Goal: Information Seeking & Learning: Learn about a topic

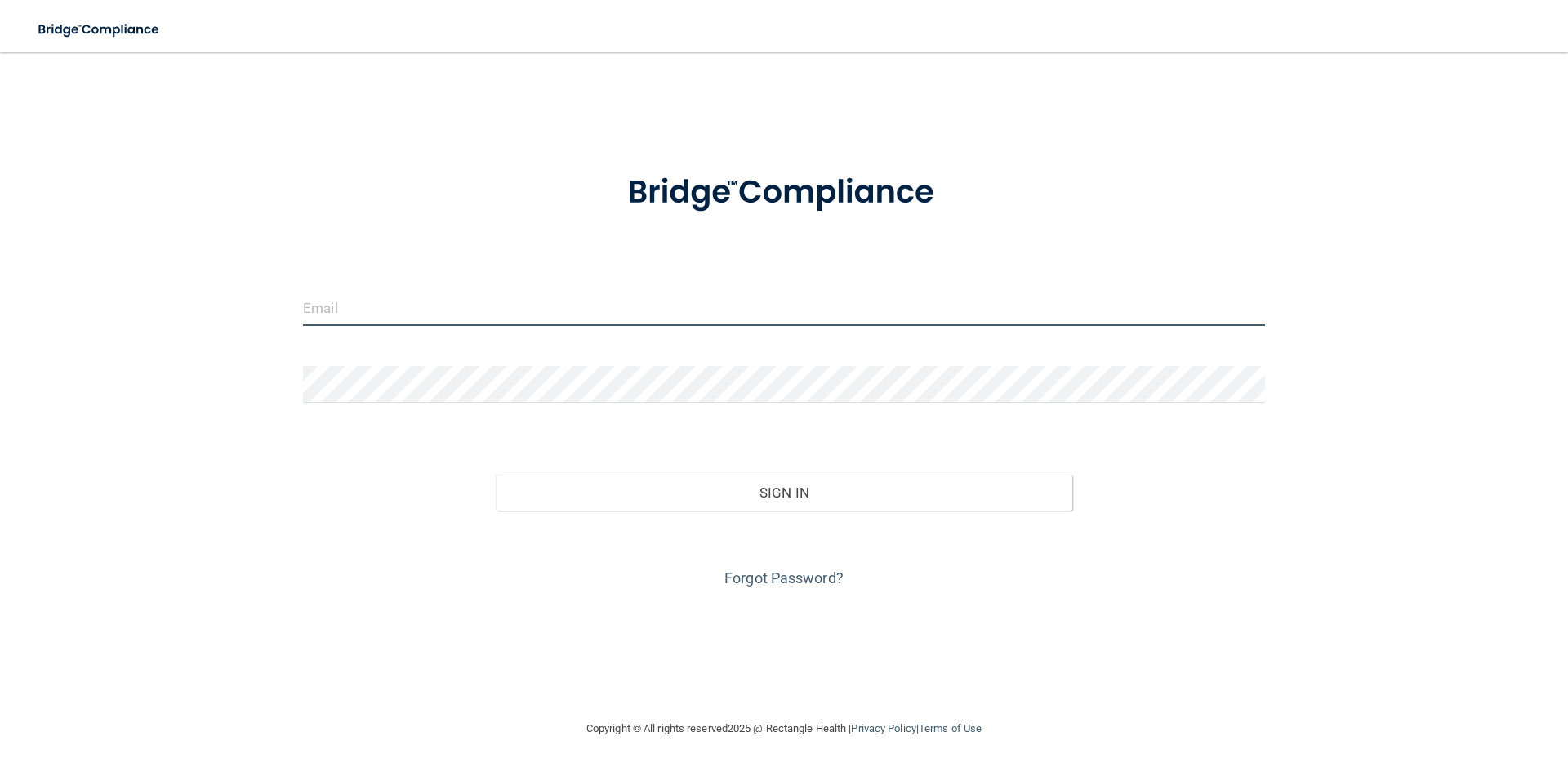
click at [714, 306] on input "email" at bounding box center [784, 307] width 962 height 37
type input "[EMAIL_ADDRESS][DOMAIN_NAME]"
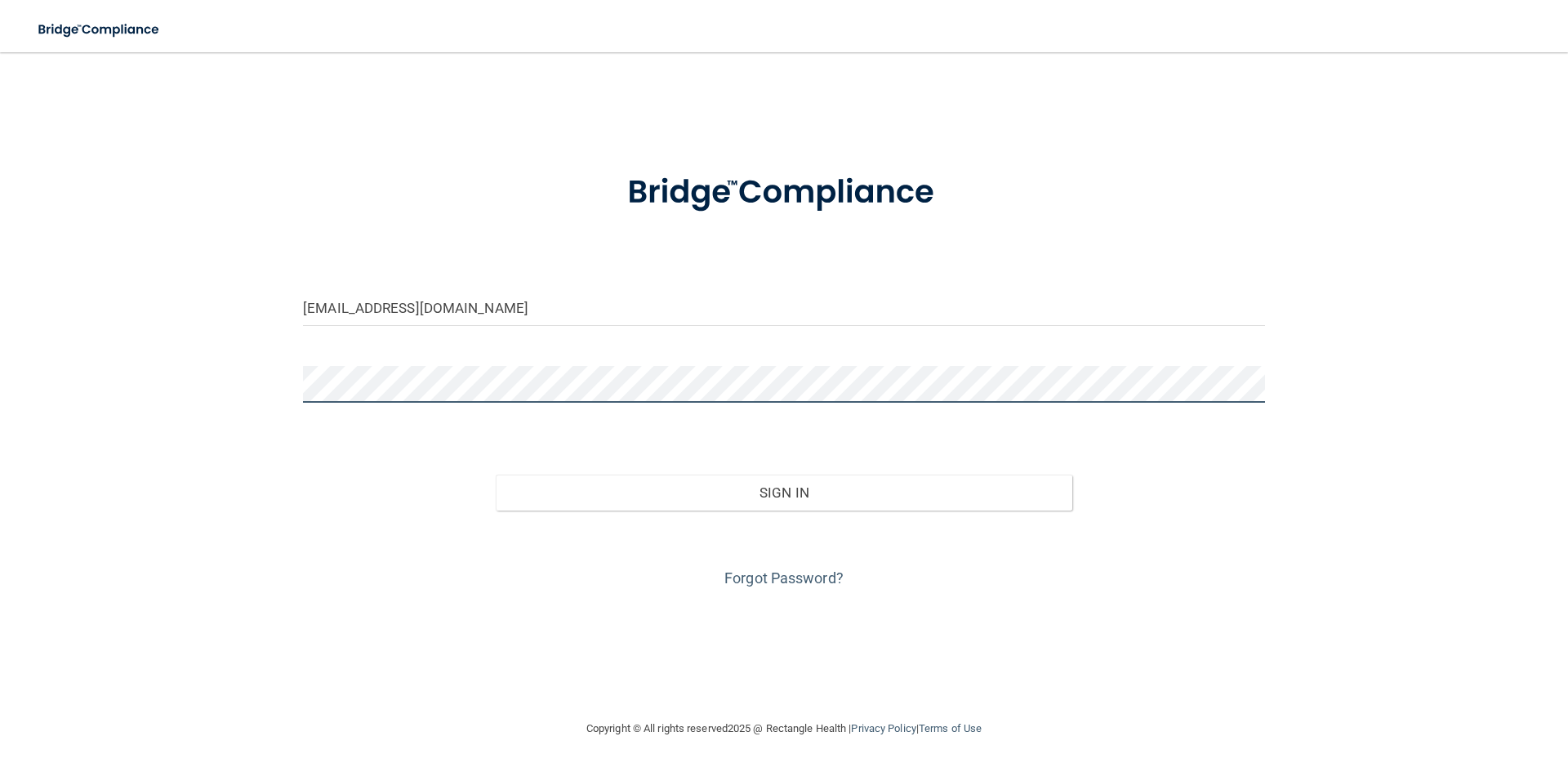
click at [496, 475] on button "Sign In" at bounding box center [784, 493] width 578 height 36
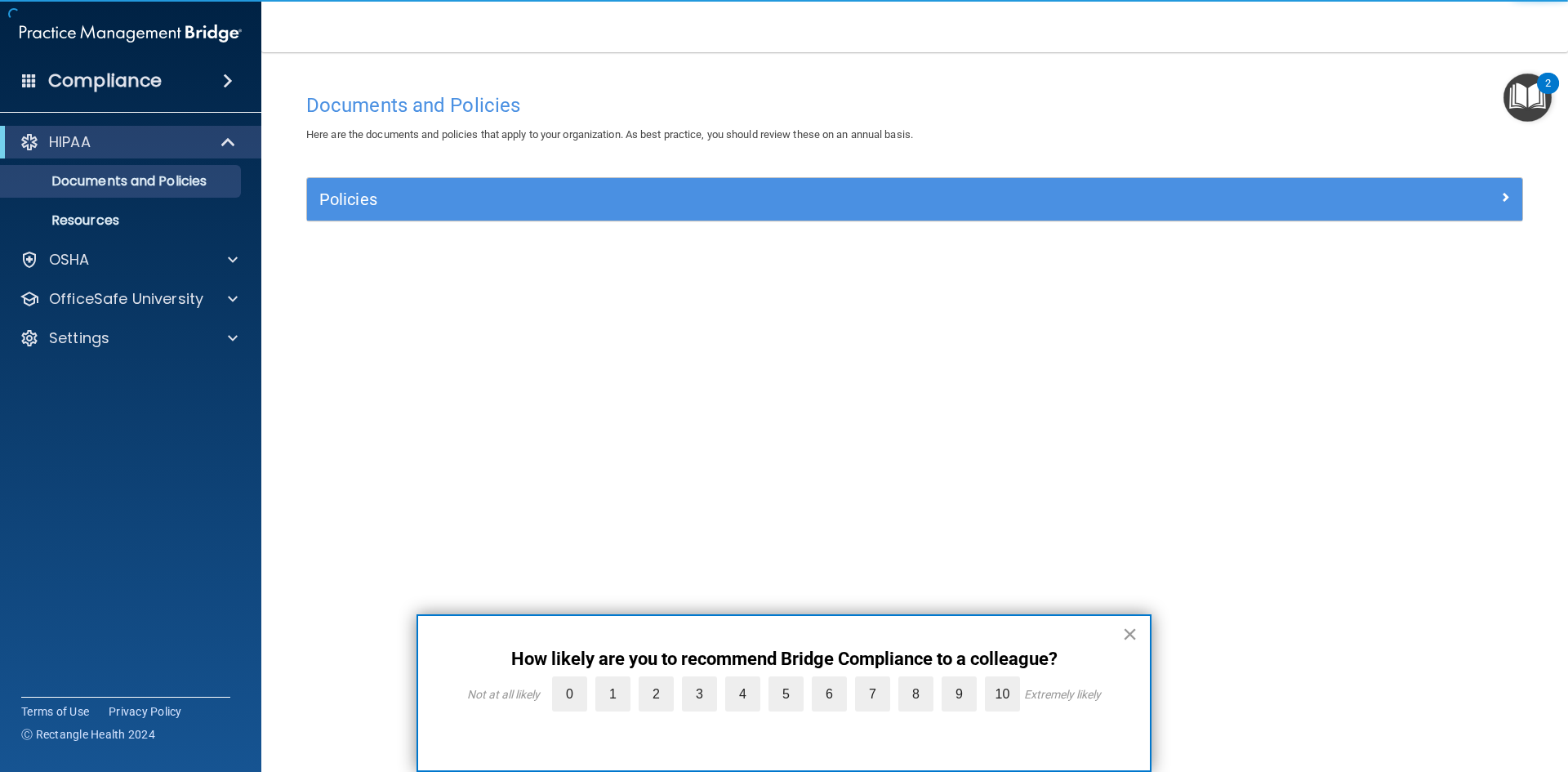
click at [1129, 639] on button "×" at bounding box center [1130, 634] width 16 height 26
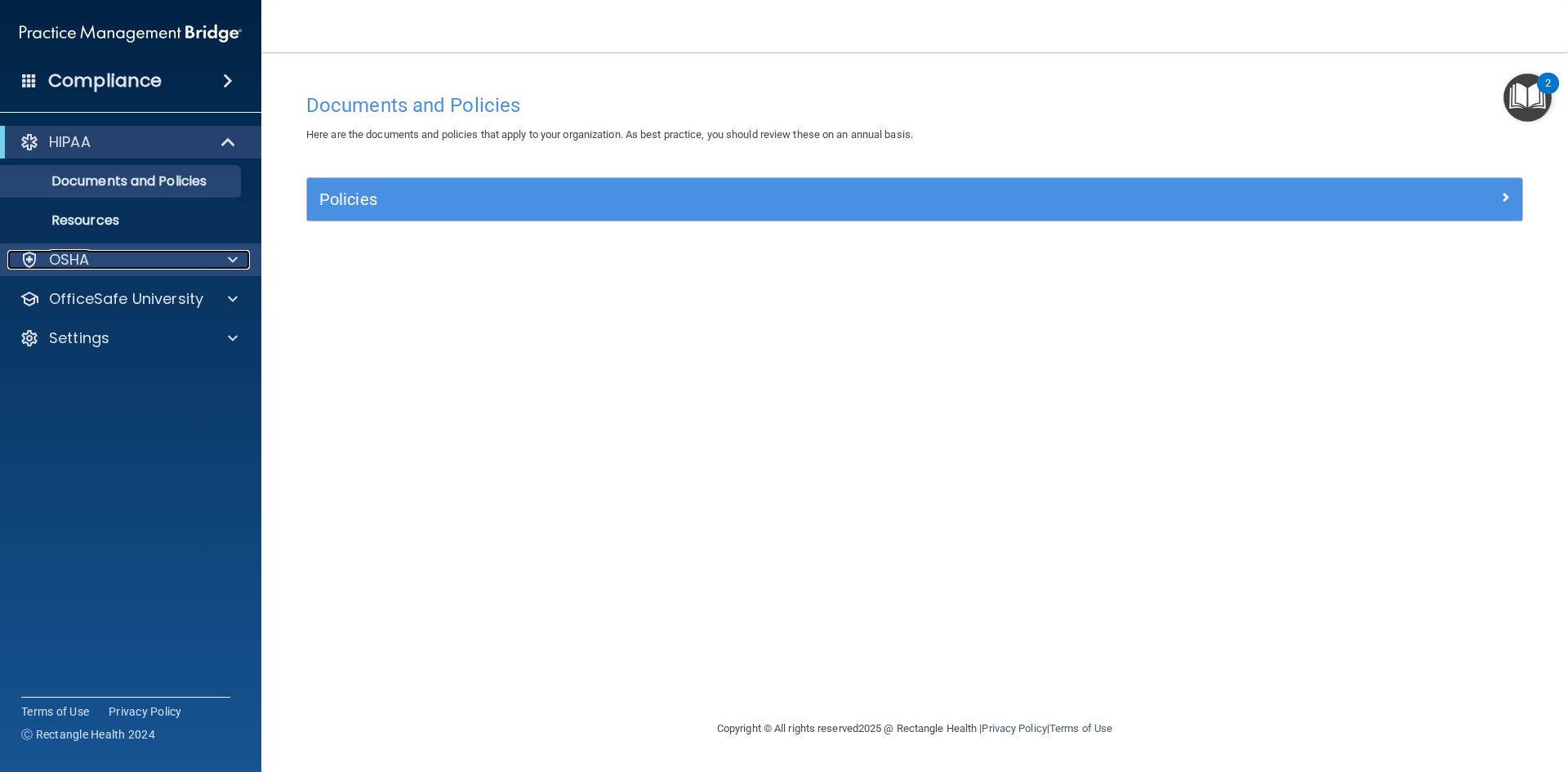
click at [222, 256] on div at bounding box center [231, 260] width 41 height 20
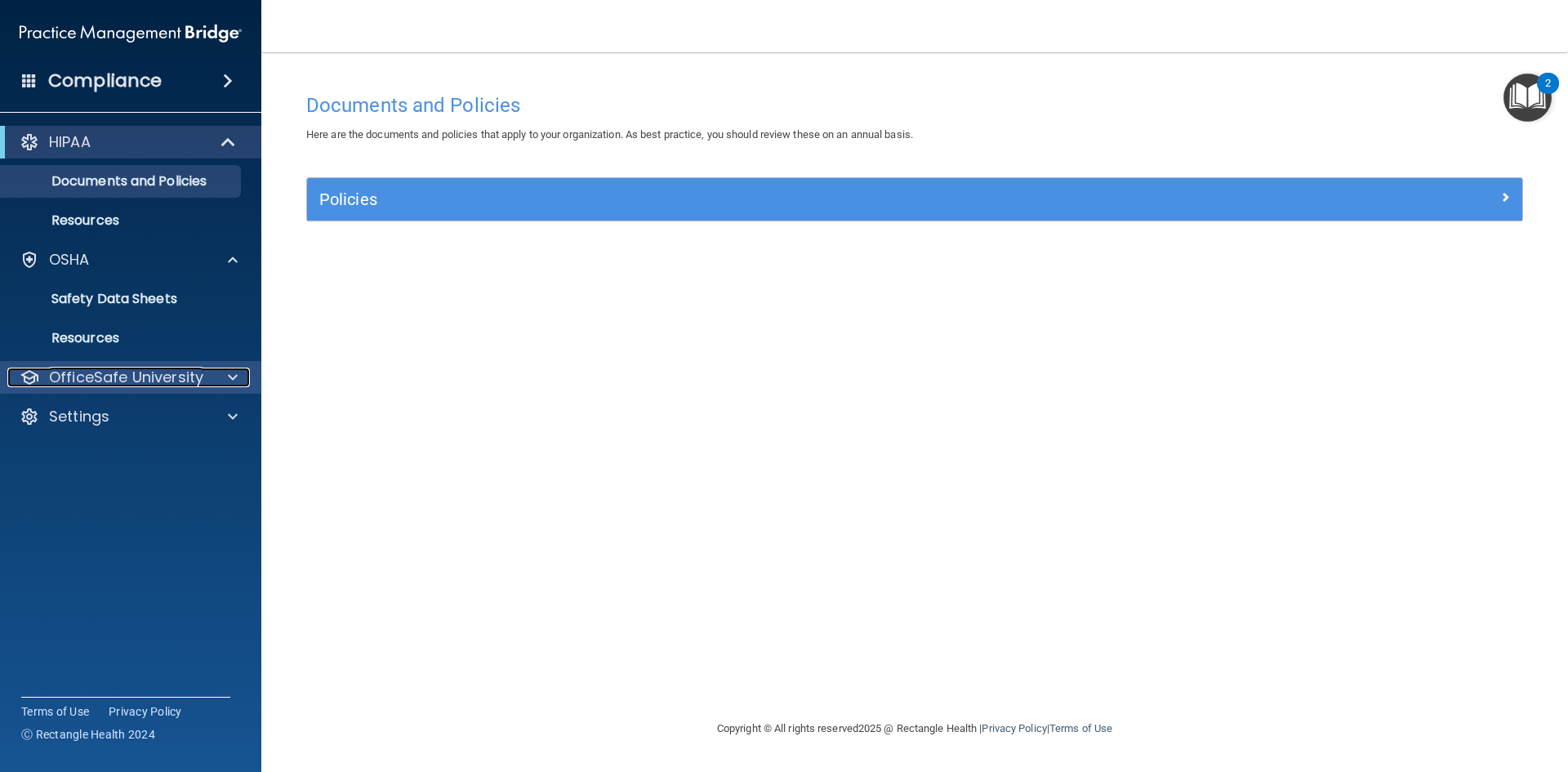
click at [202, 384] on div "OfficeSafe University" at bounding box center [109, 377] width 203 height 20
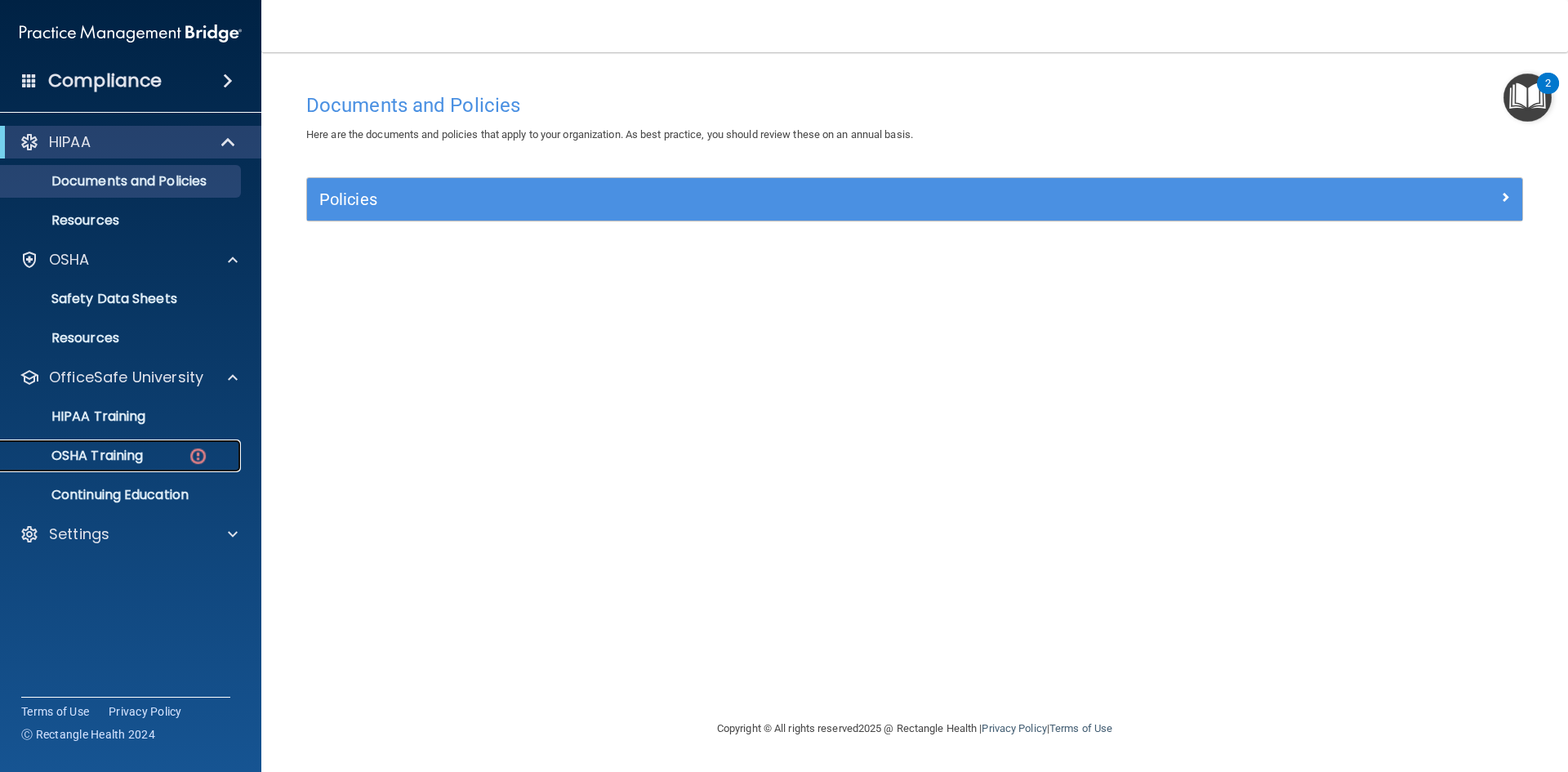
click at [202, 456] on img at bounding box center [198, 456] width 21 height 21
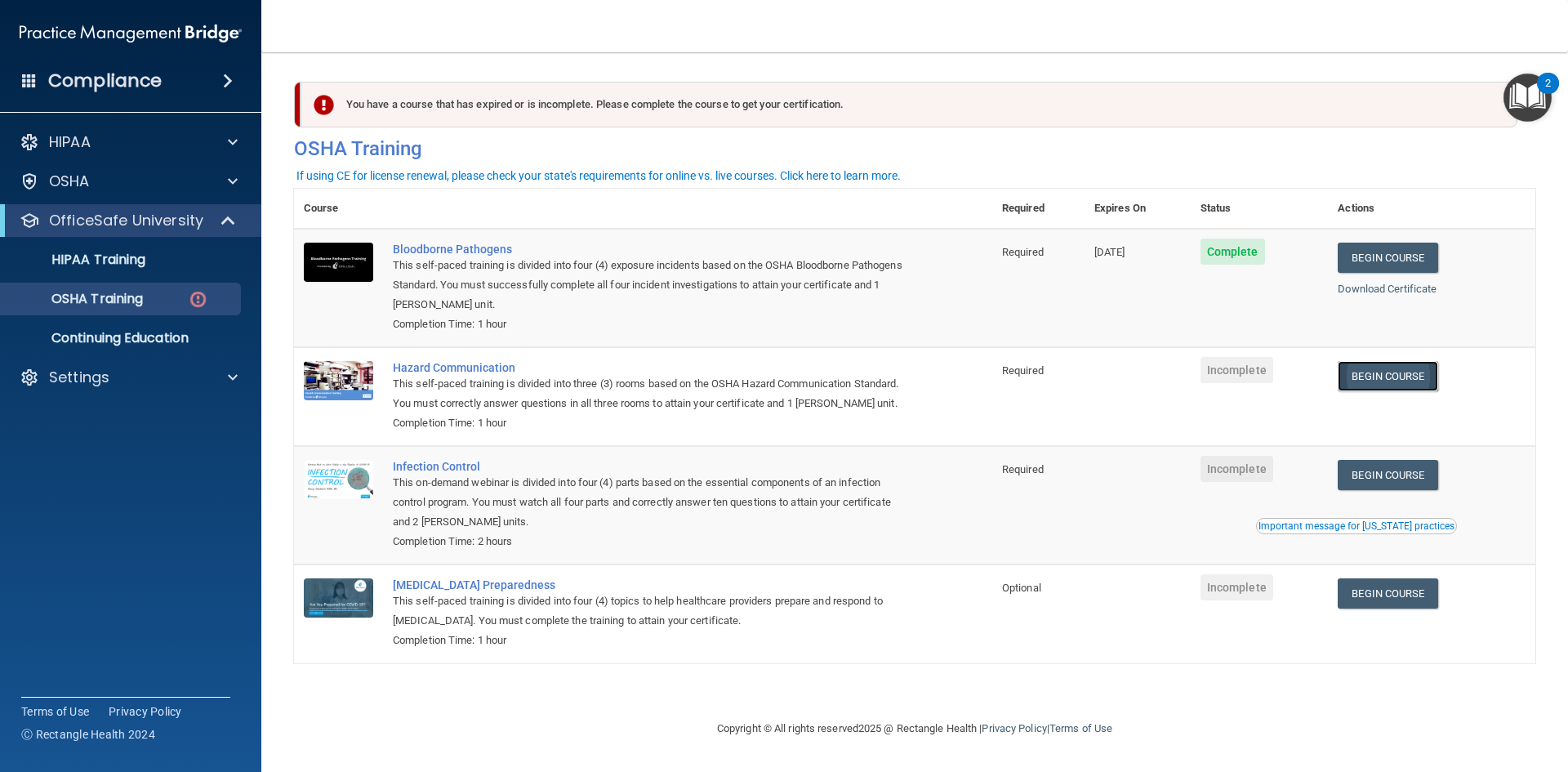
click at [1385, 372] on link "Begin Course" at bounding box center [1388, 376] width 100 height 30
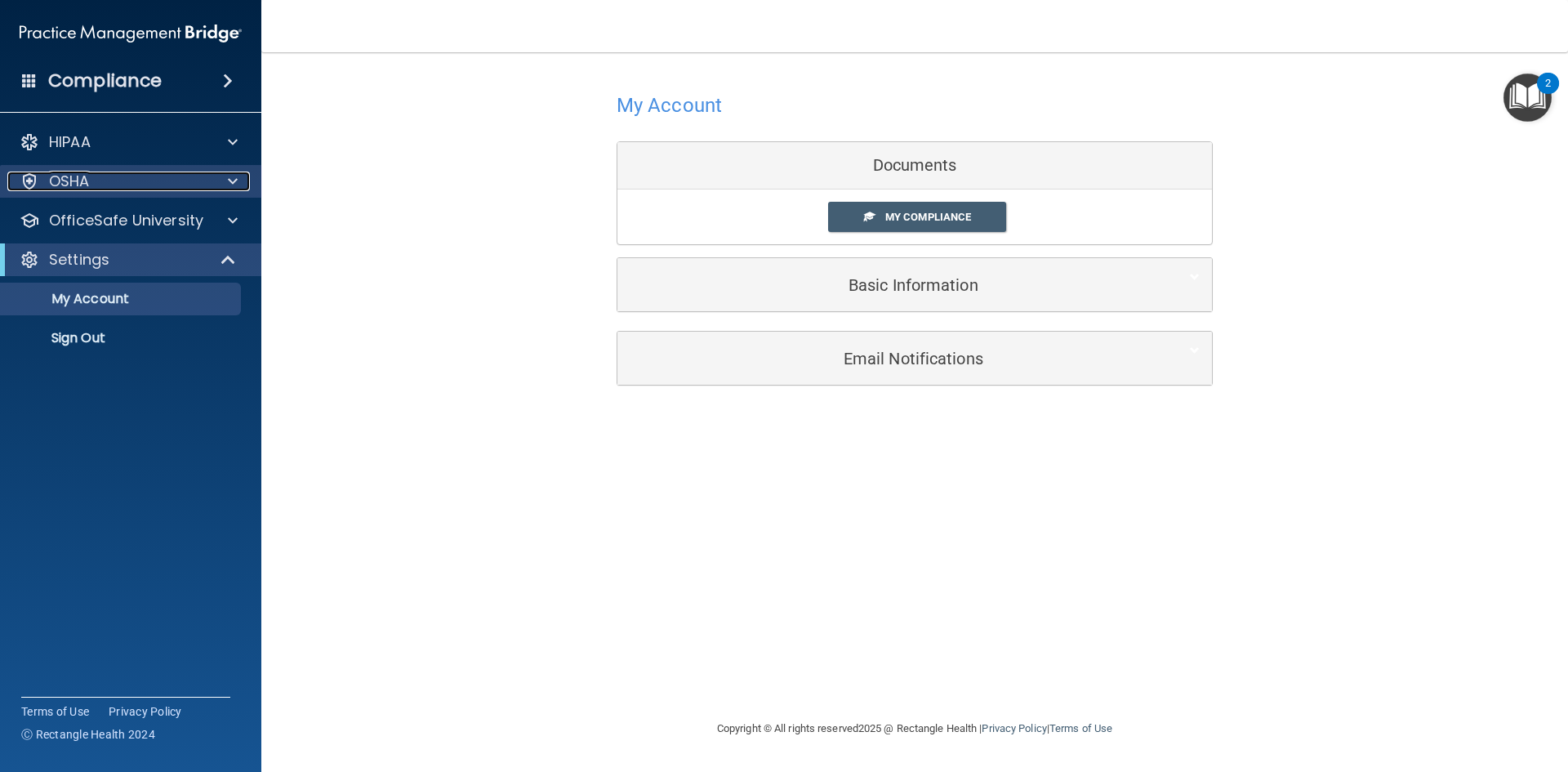
click at [243, 178] on div at bounding box center [231, 181] width 41 height 20
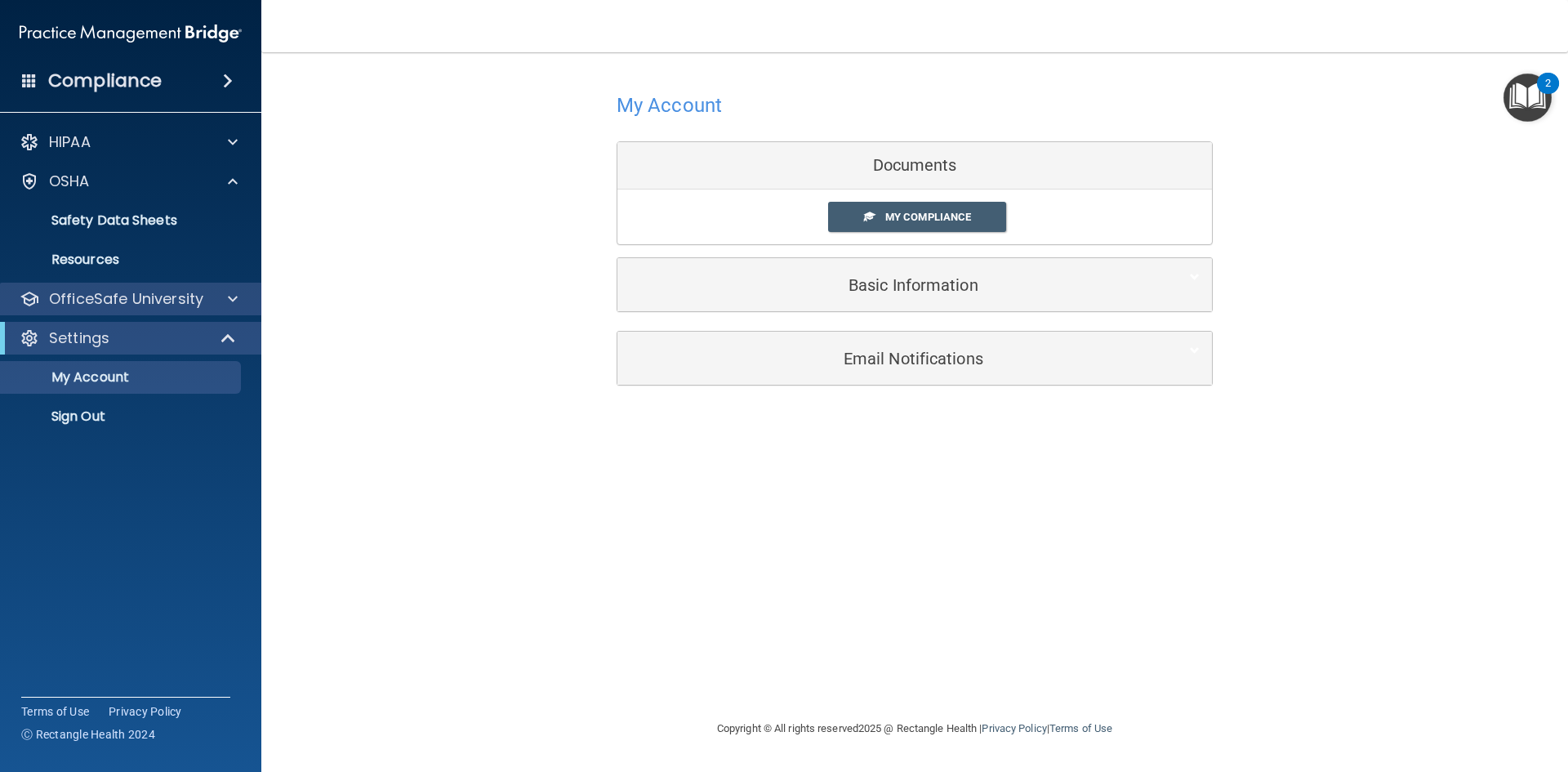
click at [229, 308] on div "OfficeSafe University" at bounding box center [131, 299] width 262 height 33
click at [236, 303] on span at bounding box center [233, 299] width 10 height 20
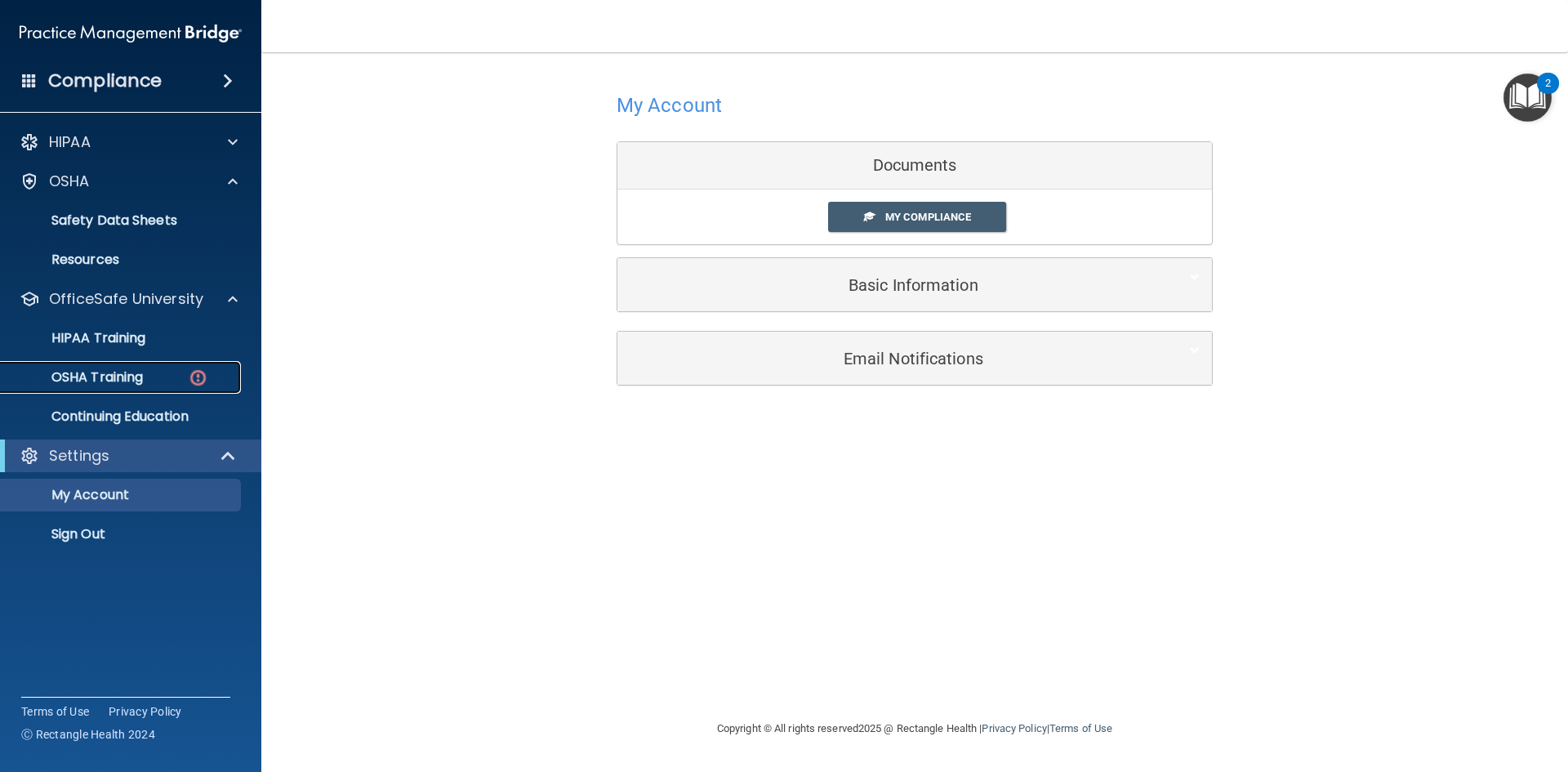
click at [195, 375] on img at bounding box center [198, 377] width 21 height 21
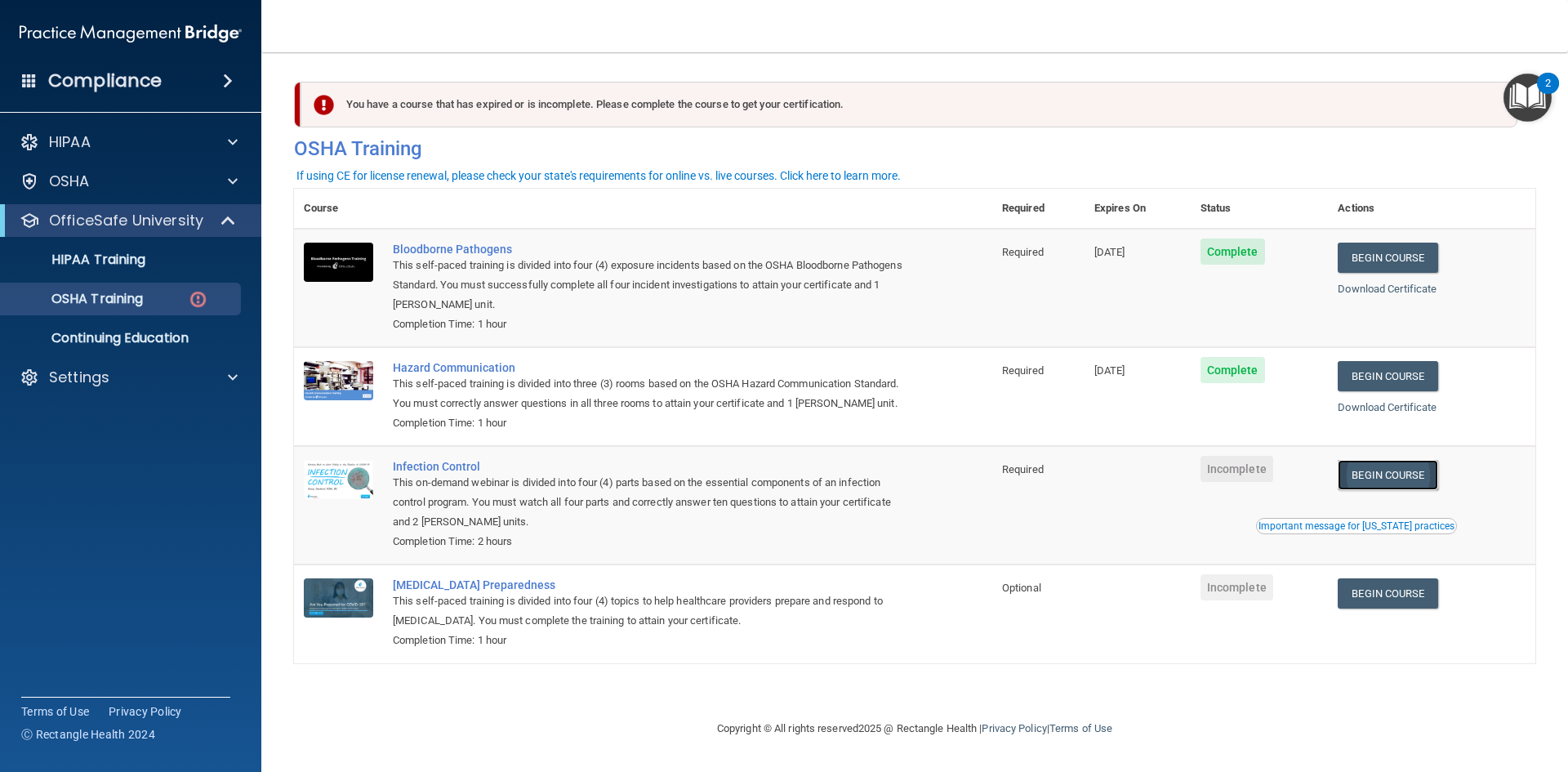
click at [1383, 484] on link "Begin Course" at bounding box center [1388, 475] width 100 height 30
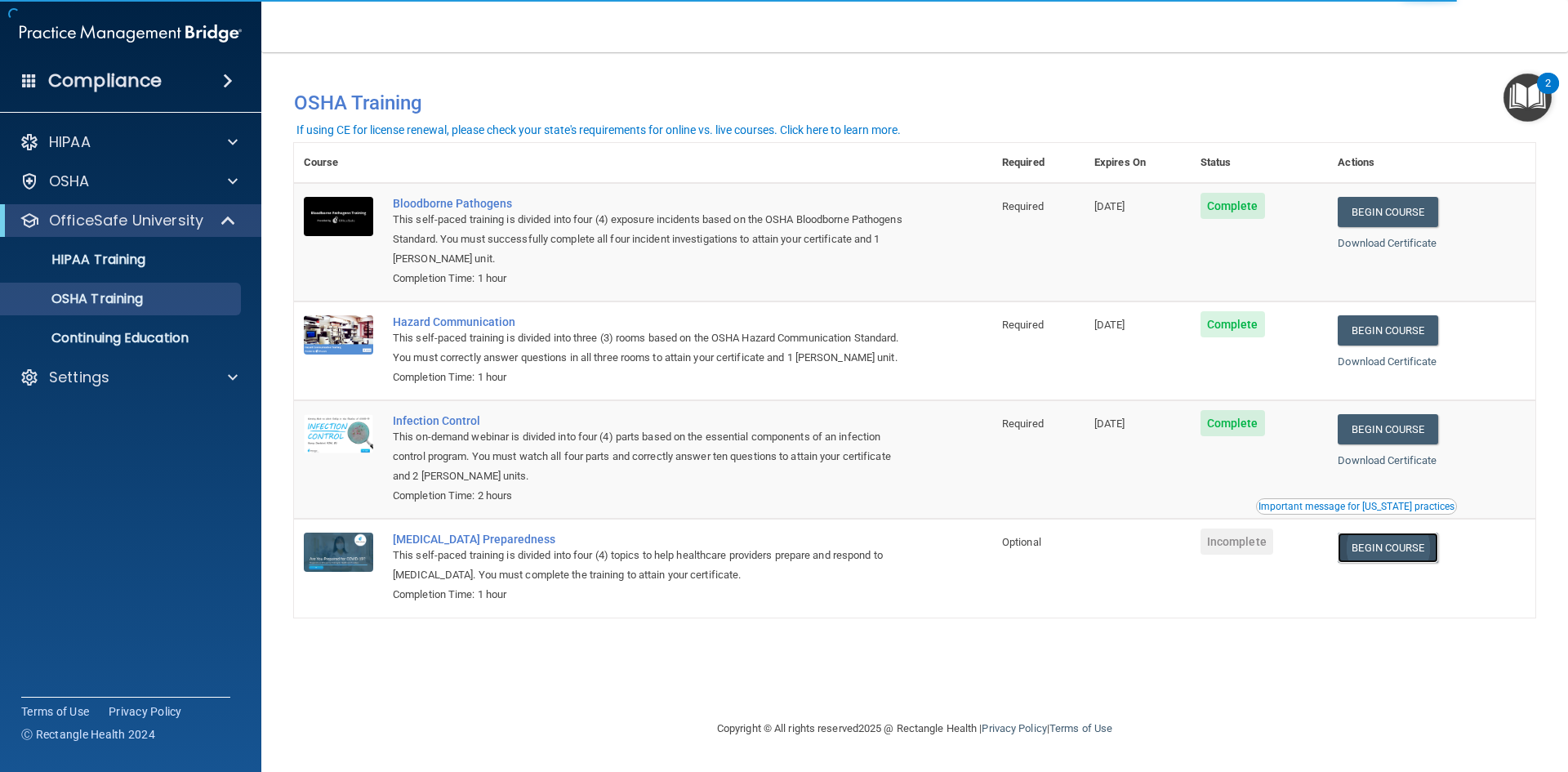
click at [1400, 546] on link "Begin Course" at bounding box center [1388, 547] width 100 height 30
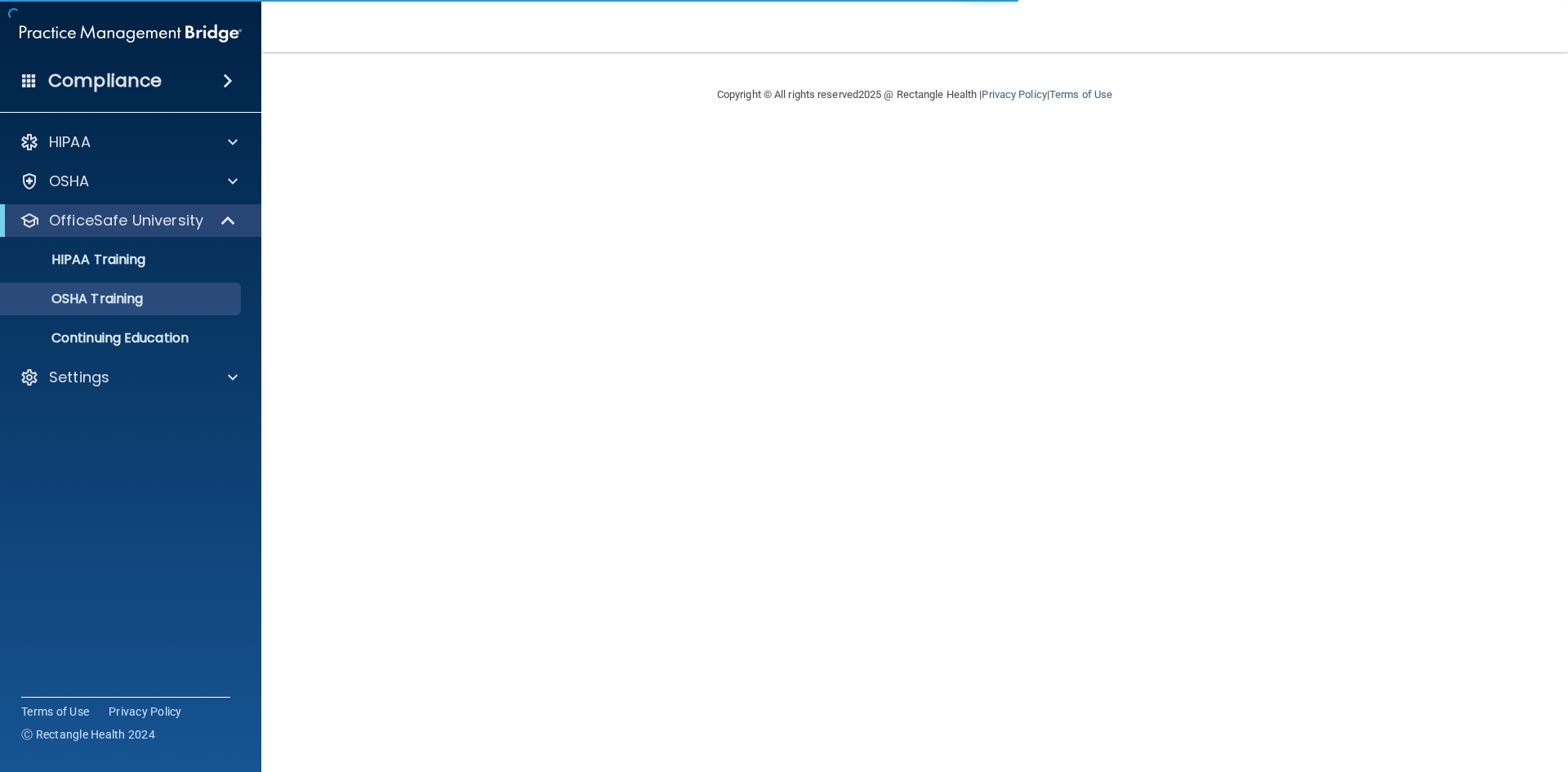
drag, startPoint x: 0, startPoint y: 421, endPoint x: 0, endPoint y: -64, distance: 485.0
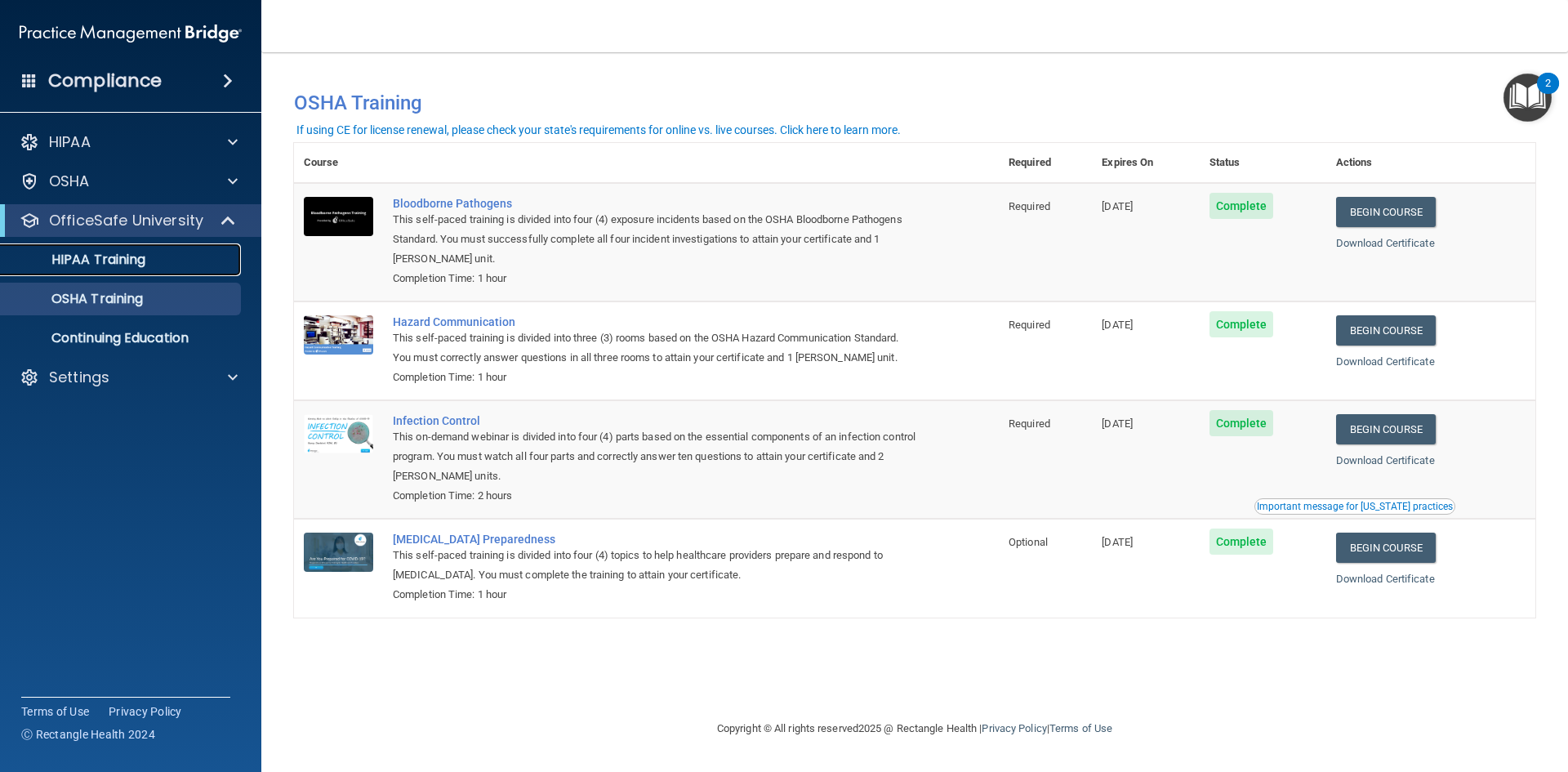
click at [193, 267] on div "HIPAA Training" at bounding box center [122, 260] width 223 height 16
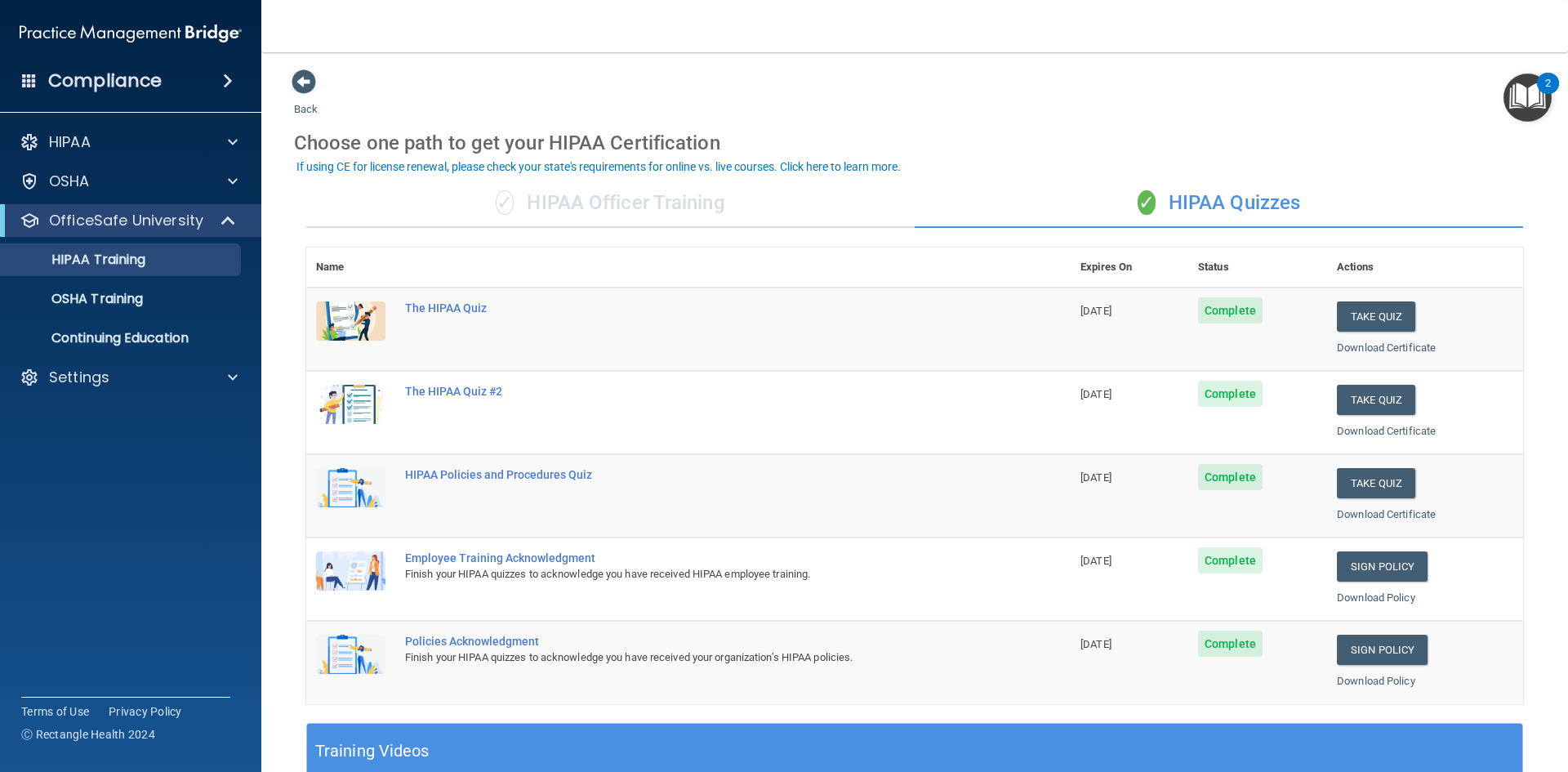
click at [639, 205] on div "✓ HIPAA Officer Training" at bounding box center [611, 203] width 609 height 49
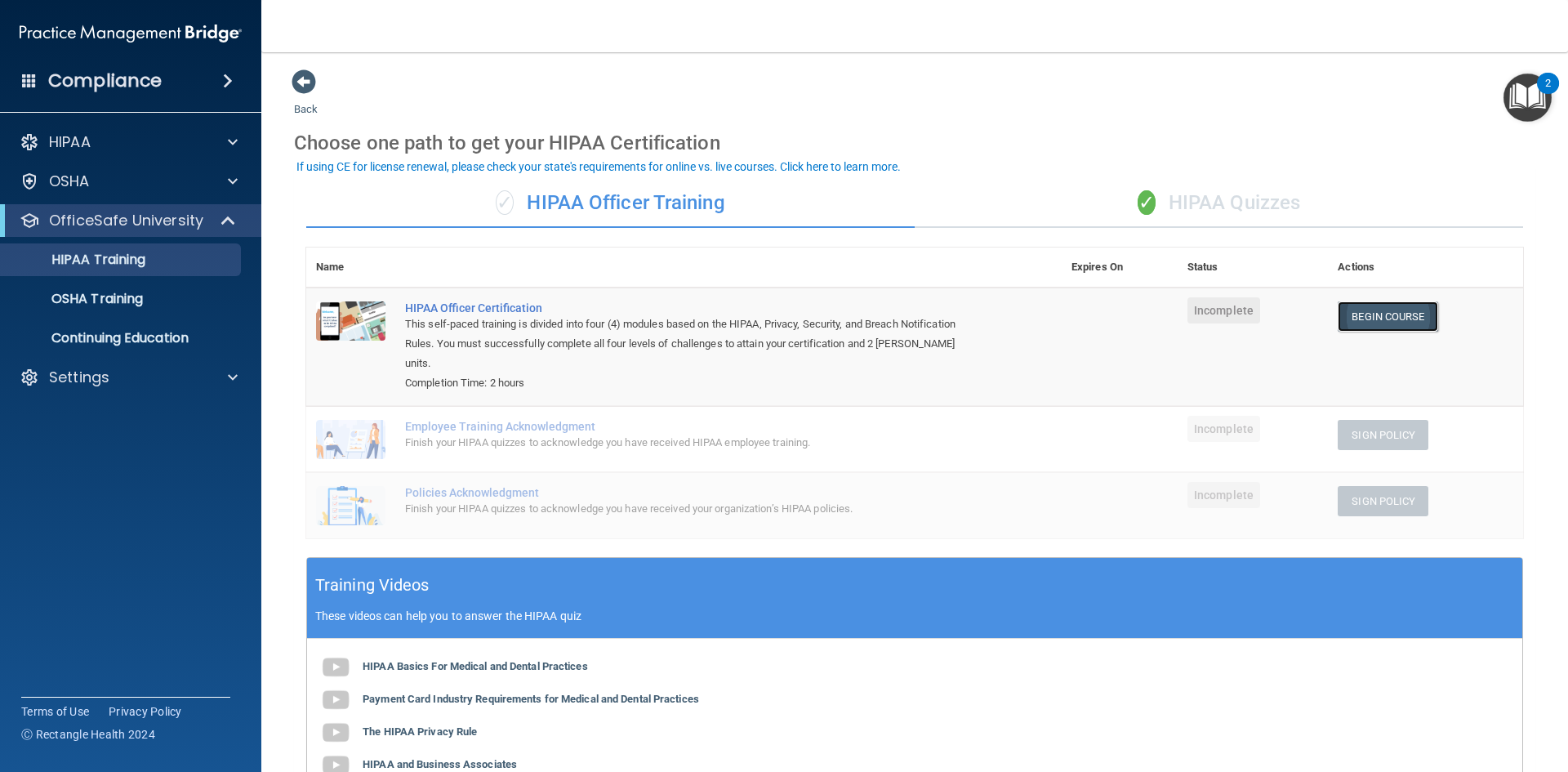
click at [1374, 316] on link "Begin Course" at bounding box center [1388, 316] width 100 height 30
